Goal: Task Accomplishment & Management: Use online tool/utility

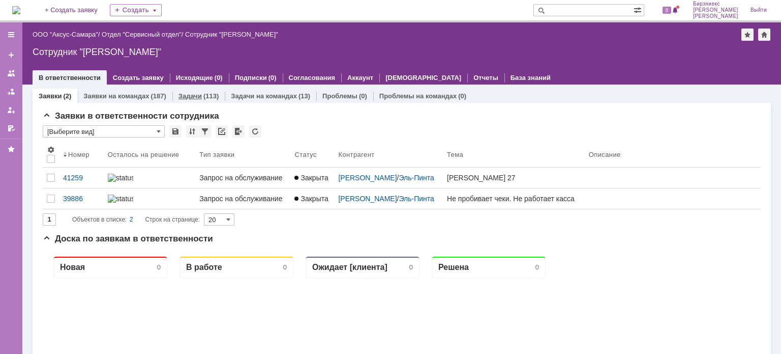
click at [196, 101] on div "Задачи (113)" at bounding box center [198, 96] width 52 height 15
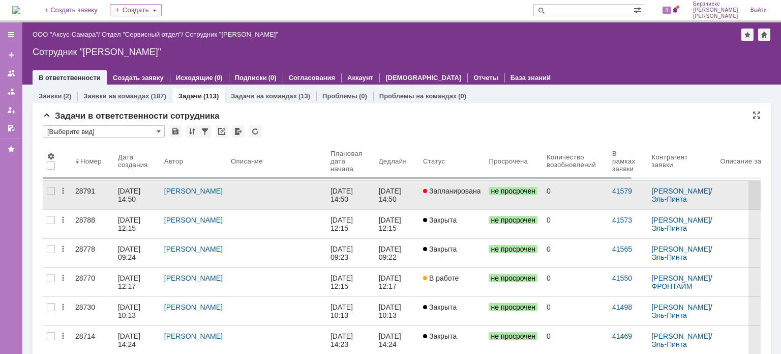
click at [283, 198] on link at bounding box center [277, 195] width 100 height 28
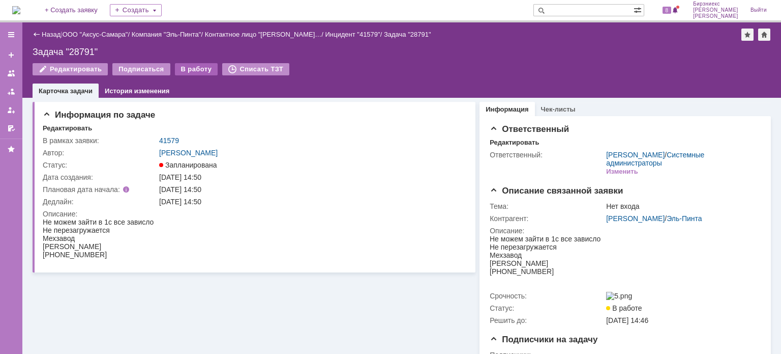
click at [195, 75] on div "В работу" at bounding box center [196, 69] width 43 height 12
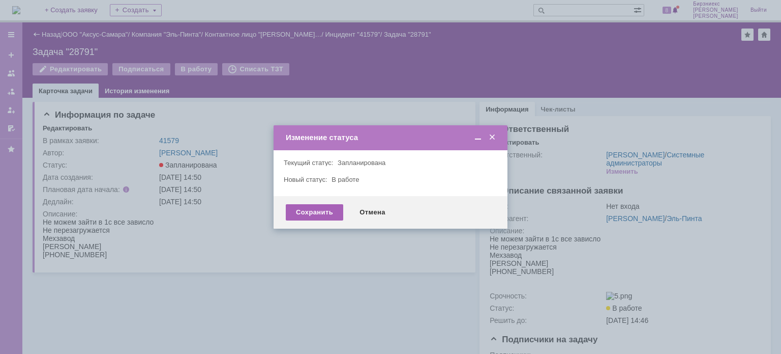
click at [304, 211] on div "Сохранить" at bounding box center [314, 212] width 57 height 16
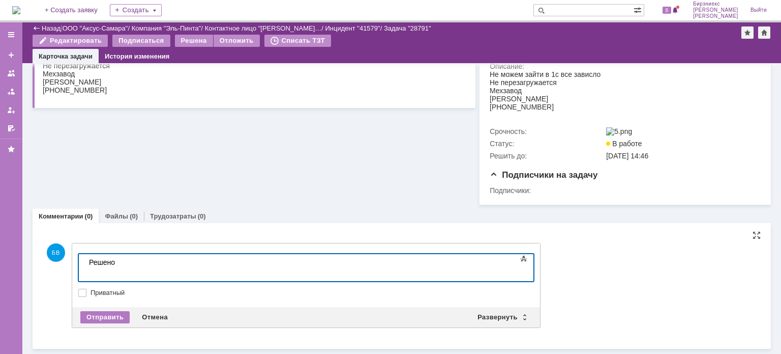
scroll to position [131, 0]
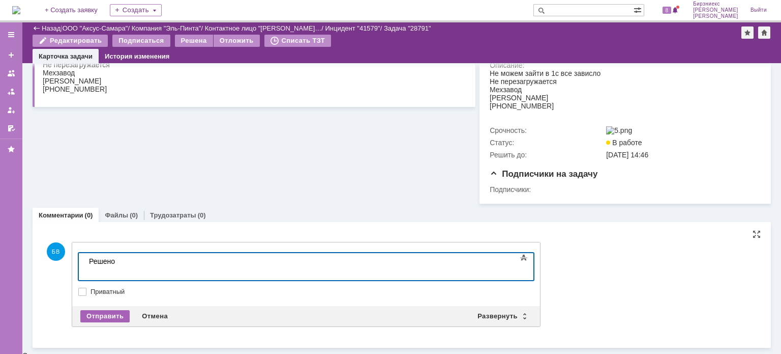
click at [104, 317] on div "Отправить" at bounding box center [104, 316] width 49 height 12
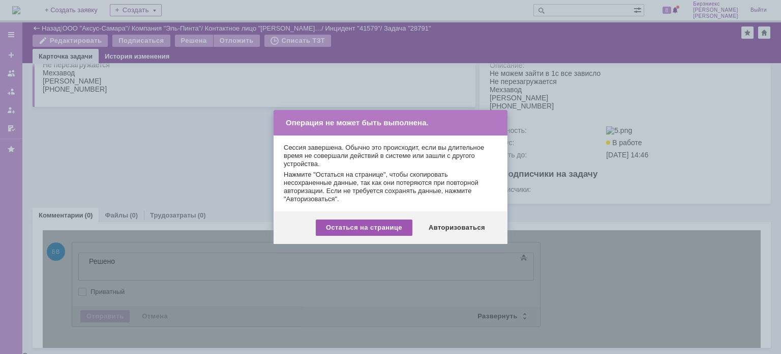
click at [374, 223] on div "Остаться на странице" at bounding box center [364, 227] width 97 height 16
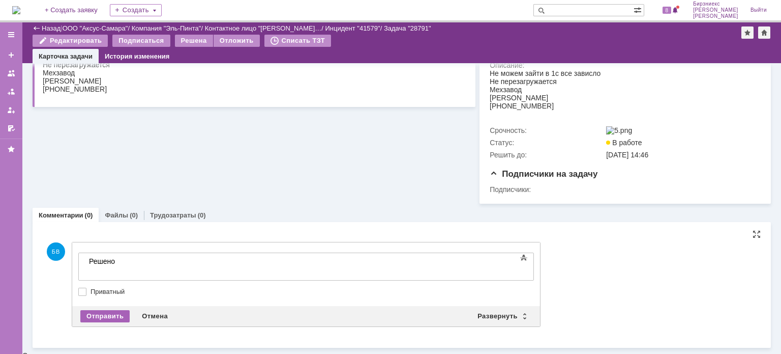
click at [108, 316] on div "Отправить" at bounding box center [104, 316] width 49 height 12
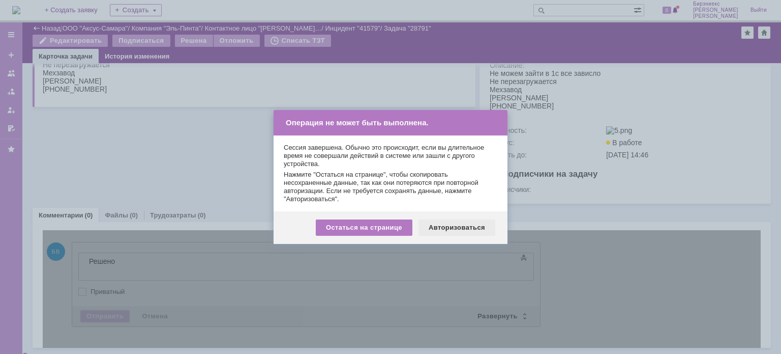
click at [480, 225] on div "Авторизоваться" at bounding box center [457, 227] width 77 height 16
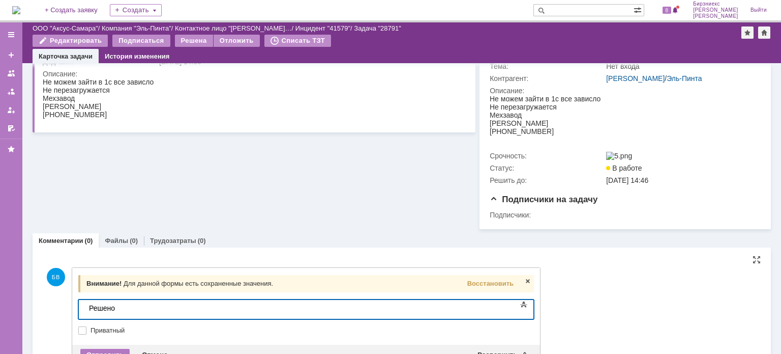
scroll to position [144, 0]
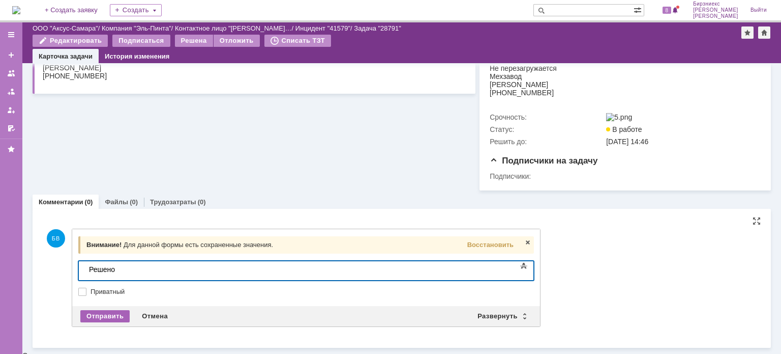
click at [119, 315] on div "Отправить" at bounding box center [104, 316] width 49 height 12
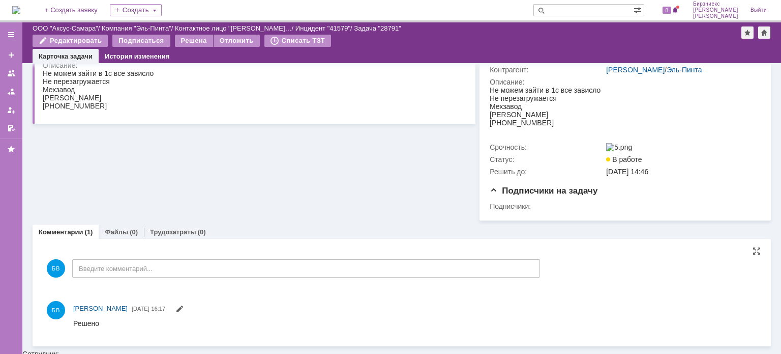
scroll to position [0, 0]
click at [195, 44] on div "Решена" at bounding box center [194, 41] width 38 height 12
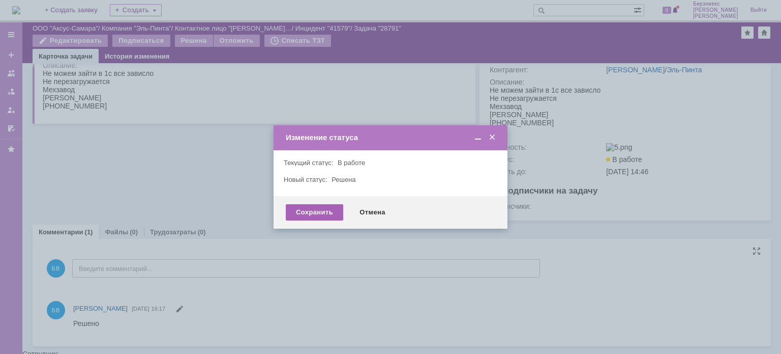
click at [305, 208] on div "Сохранить" at bounding box center [314, 212] width 57 height 16
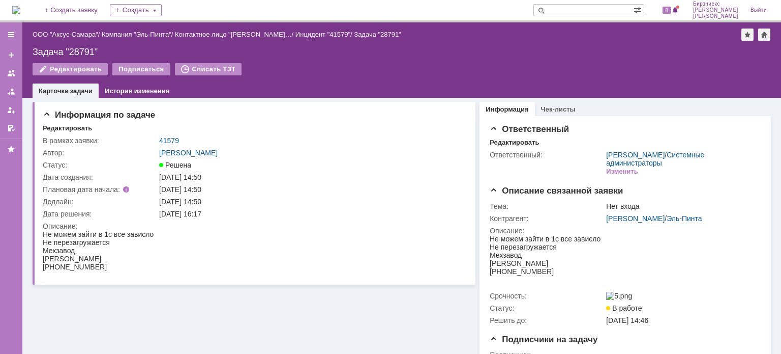
click at [20, 14] on img at bounding box center [16, 10] width 8 height 8
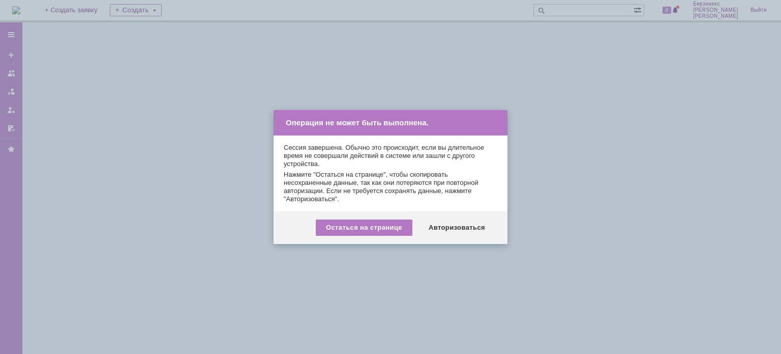
drag, startPoint x: 385, startPoint y: 230, endPoint x: 437, endPoint y: 247, distance: 54.7
click at [433, 258] on body "Идет загрузка, пожалуйста, подождите. На домашнюю + Создать заявку Создать 8 Би…" at bounding box center [390, 177] width 781 height 354
click at [443, 233] on div "Авторизоваться" at bounding box center [457, 227] width 77 height 16
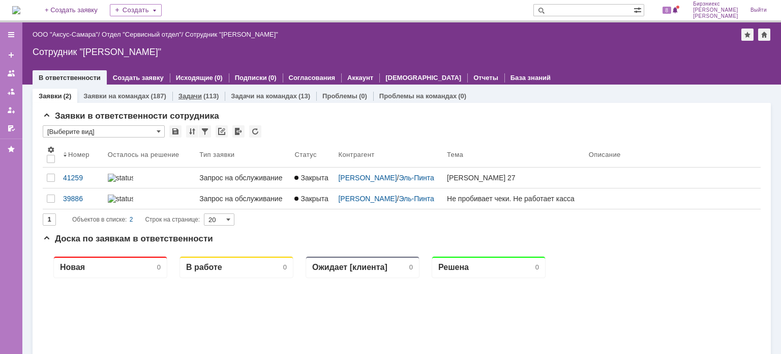
click at [182, 91] on div "Задачи (113)" at bounding box center [198, 96] width 52 height 15
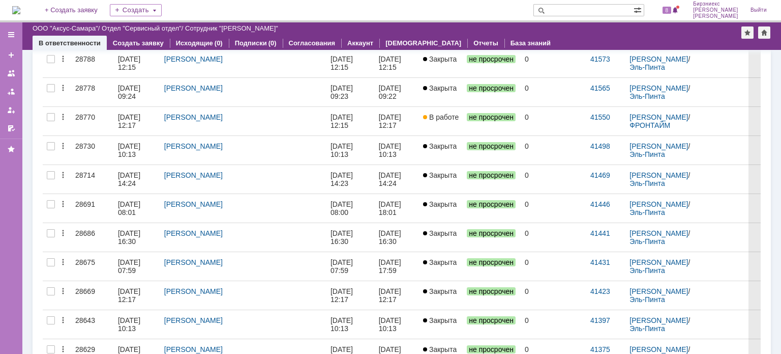
scroll to position [153, 0]
